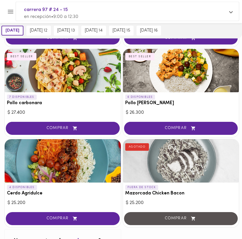
scroll to position [948, 0]
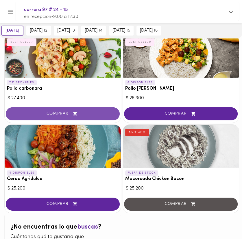
click at [64, 113] on span "COMPRAR" at bounding box center [63, 114] width 100 height 5
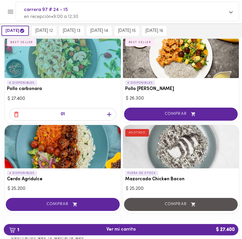
click at [184, 112] on span "COMPRAR" at bounding box center [181, 114] width 100 height 5
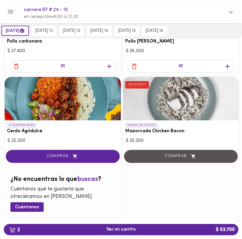
scroll to position [1006, 0]
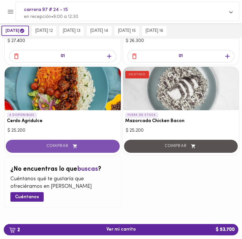
click at [74, 145] on icon "button" at bounding box center [75, 146] width 7 height 5
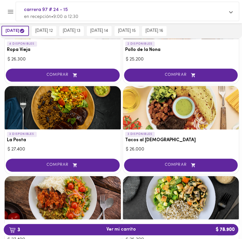
scroll to position [333, 0]
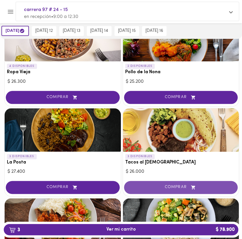
click at [163, 186] on span "COMPRAR" at bounding box center [181, 187] width 100 height 5
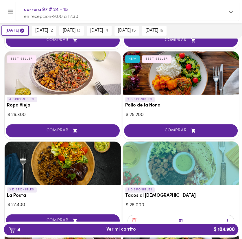
scroll to position [272, 0]
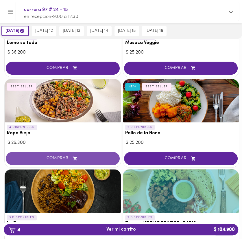
click at [89, 156] on span "COMPRAR" at bounding box center [63, 158] width 100 height 5
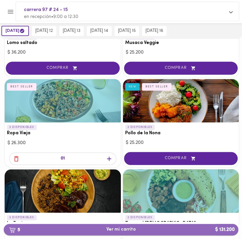
click at [133, 231] on span "5 Ver mi carrito $ 131.200" at bounding box center [122, 230] width 30 height 6
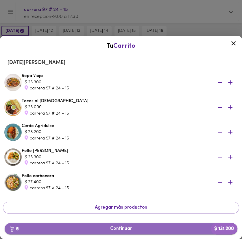
click at [96, 228] on span "5 Continuar $ 131.200" at bounding box center [121, 229] width 224 height 6
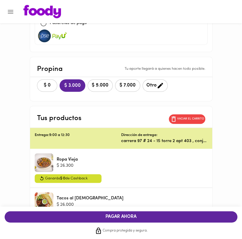
scroll to position [30, 0]
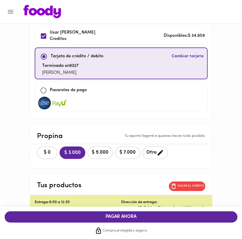
click at [70, 70] on p "[PERSON_NAME]" at bounding box center [60, 73] width 36 height 7
click at [176, 54] on span "Cambiar tarjeta" at bounding box center [188, 57] width 32 height 6
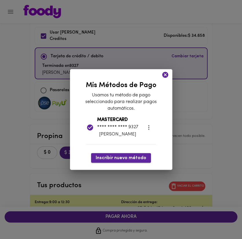
click at [126, 161] on span "Inscribir nuevo método" at bounding box center [121, 159] width 51 height 6
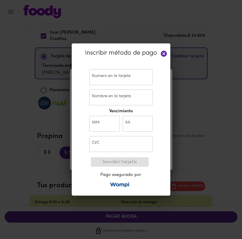
click at [103, 79] on input "text" at bounding box center [120, 77] width 63 height 16
paste input "4915 1102 6711 071"
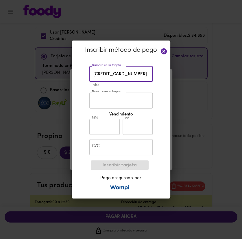
type input "[CREDIT_CARD_NUMBER]"
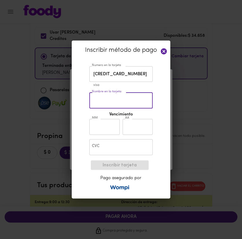
click at [117, 86] on \,\/\\d\/\,\/\\d\/\,\/\\d\/\,\/\\d\/-helper-text "visa" at bounding box center [125, 85] width 63 height 5
click at [116, 86] on \,\/\\d\/\,\/\\d\/\,\/\\d\/\,\/\\d\/-helper-text "visa" at bounding box center [125, 85] width 63 height 5
click at [113, 96] on input "Nombre en la tarjeta" at bounding box center [120, 101] width 63 height 16
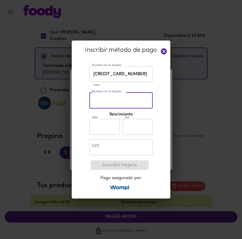
click at [113, 96] on input "Nombre en la tarjeta" at bounding box center [120, 101] width 63 height 16
click at [111, 99] on input "Nombre en la tarjeta" at bounding box center [120, 101] width 63 height 16
click at [141, 75] on input "[CREDIT_CARD_NUMBER]" at bounding box center [120, 74] width 63 height 16
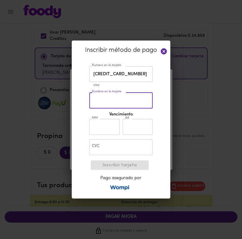
click at [130, 95] on input "Nombre en la tarjeta" at bounding box center [120, 101] width 63 height 16
type input "w"
type input "[PERSON_NAME]"
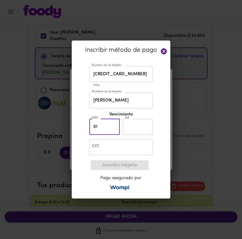
type input "01"
type input "27"
click at [118, 152] on input "text" at bounding box center [120, 147] width 63 height 16
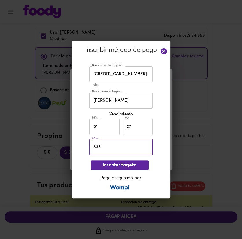
click at [151, 155] on input "833" at bounding box center [120, 147] width 63 height 16
type input "833"
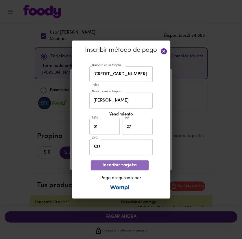
click at [135, 165] on span "Inscribir tarjeta" at bounding box center [120, 166] width 49 height 6
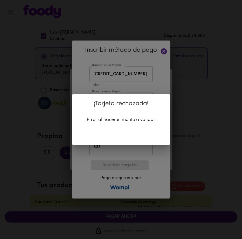
click at [138, 123] on div "¡Tarjeta rechazada! Error al hacer el monto a validar" at bounding box center [121, 119] width 98 height 51
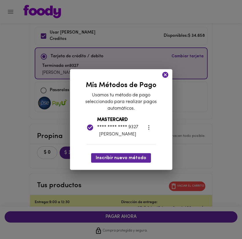
click at [164, 76] on icon at bounding box center [165, 75] width 6 height 6
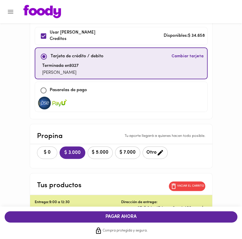
click at [45, 91] on input "checkbox" at bounding box center [43, 90] width 12 height 12
checkbox input "true"
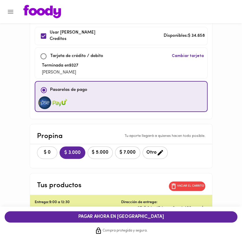
checkbox input "false"
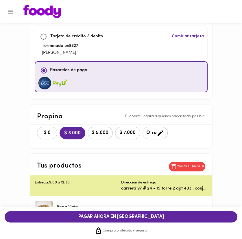
scroll to position [61, 0]
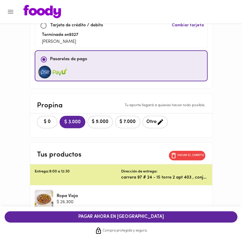
click at [116, 216] on span "PAGAR AHORA EN [GEOGRAPHIC_DATA]" at bounding box center [121, 217] width 222 height 6
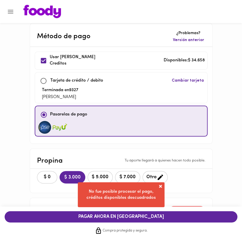
scroll to position [0, 0]
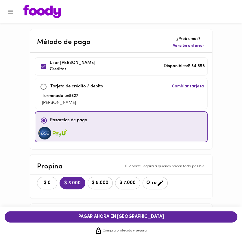
click at [10, 8] on button "Menu" at bounding box center [10, 12] width 14 height 14
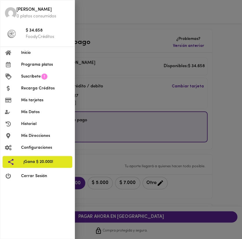
click at [88, 30] on div at bounding box center [121, 119] width 242 height 239
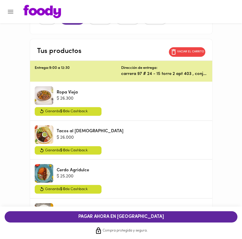
scroll to position [153, 0]
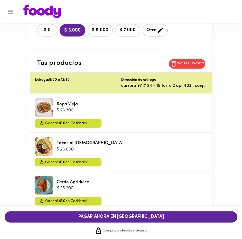
click at [185, 60] on span "Vaciar el carrito" at bounding box center [187, 63] width 34 height 7
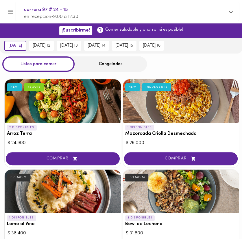
click at [208, 52] on div "[DATE] [DATE] 12 [DATE] 13 [DATE] 14 [DATE] 15 [DATE] 16" at bounding box center [121, 46] width 242 height 16
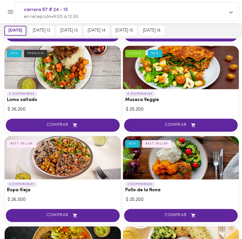
scroll to position [306, 0]
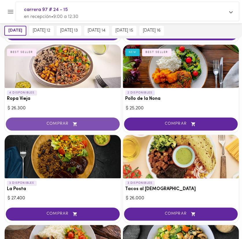
click at [88, 126] on span "COMPRAR" at bounding box center [63, 124] width 100 height 5
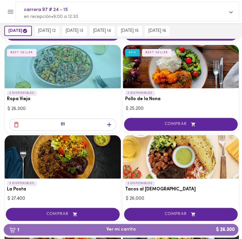
click at [164, 227] on button "1 Ver mi carrito $ 26.300" at bounding box center [121, 229] width 235 height 11
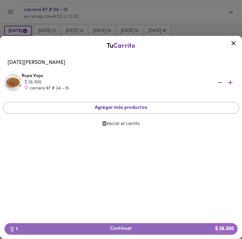
click at [125, 228] on span "1 Continuar $ 26.300" at bounding box center [121, 229] width 224 height 6
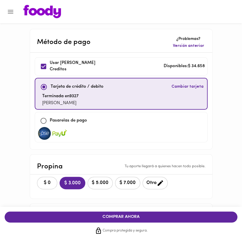
click at [93, 65] on div "Usar [PERSON_NAME] Creditos" at bounding box center [70, 66] width 67 height 13
checkbox input "false"
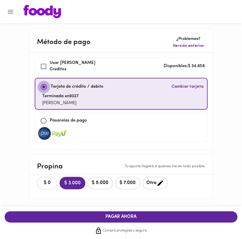
click at [41, 81] on input "checkbox" at bounding box center [44, 87] width 12 height 12
click at [46, 81] on input "checkbox" at bounding box center [44, 87] width 12 height 12
click at [45, 85] on input "checkbox" at bounding box center [44, 87] width 12 height 12
checkbox input "true"
click at [45, 63] on input "checkbox" at bounding box center [43, 66] width 12 height 12
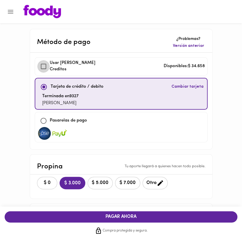
checkbox input "true"
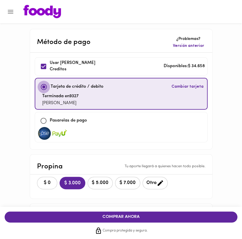
click at [44, 89] on input "checkbox" at bounding box center [44, 87] width 12 height 12
click at [43, 87] on input "checkbox" at bounding box center [44, 87] width 12 height 12
checkbox input "true"
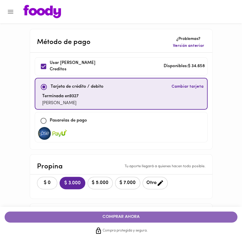
click at [115, 217] on span "COMPRAR AHORA" at bounding box center [121, 217] width 222 height 5
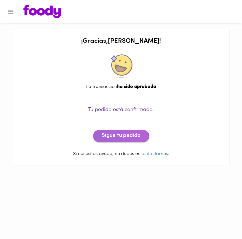
click at [115, 133] on span "Sigue tu pedido" at bounding box center [121, 136] width 39 height 6
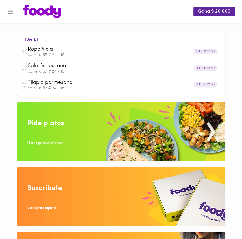
click at [70, 86] on span "Tilapia parmesana" at bounding box center [114, 83] width 173 height 7
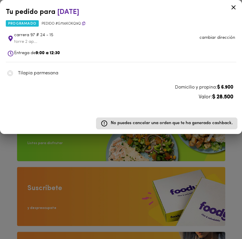
click at [52, 154] on div at bounding box center [121, 119] width 242 height 239
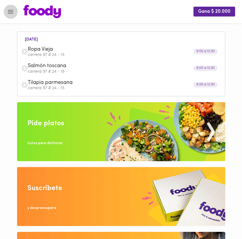
click at [6, 10] on button "Menu" at bounding box center [10, 12] width 14 height 14
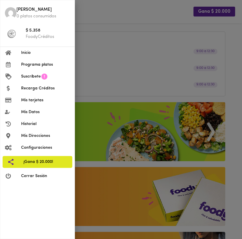
click at [35, 54] on span "Inicio" at bounding box center [45, 53] width 49 height 6
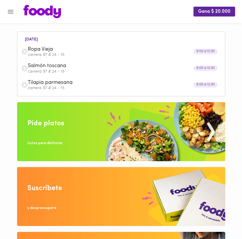
click at [40, 16] on img at bounding box center [42, 11] width 38 height 13
click at [41, 13] on img at bounding box center [42, 11] width 38 height 13
